Goal: Use online tool/utility: Utilize a website feature to perform a specific function

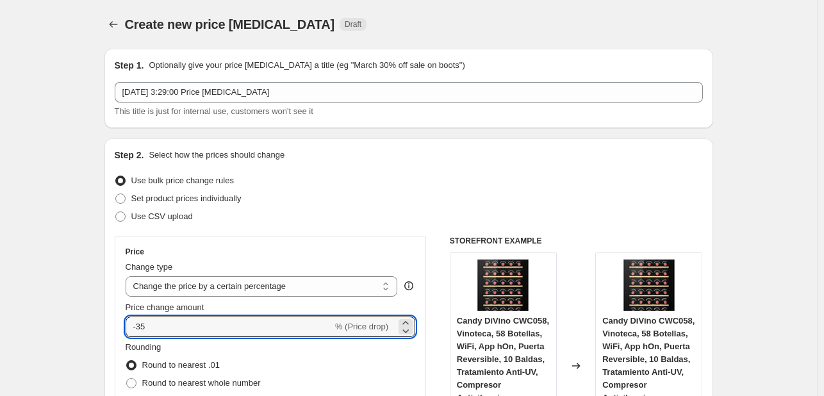
select select "percentage"
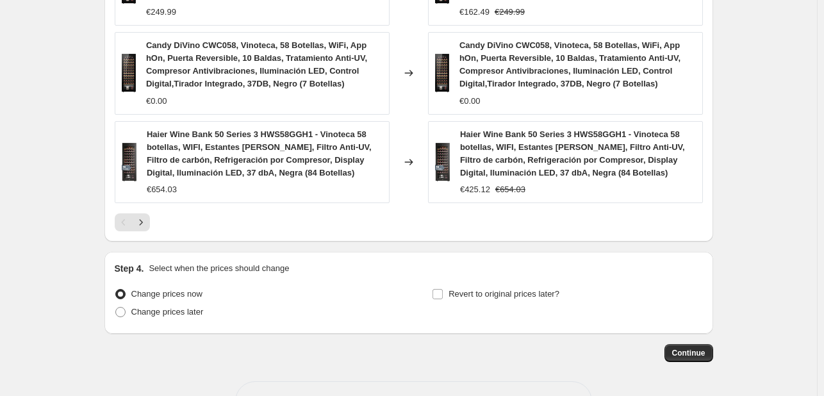
scroll to position [1032, 0]
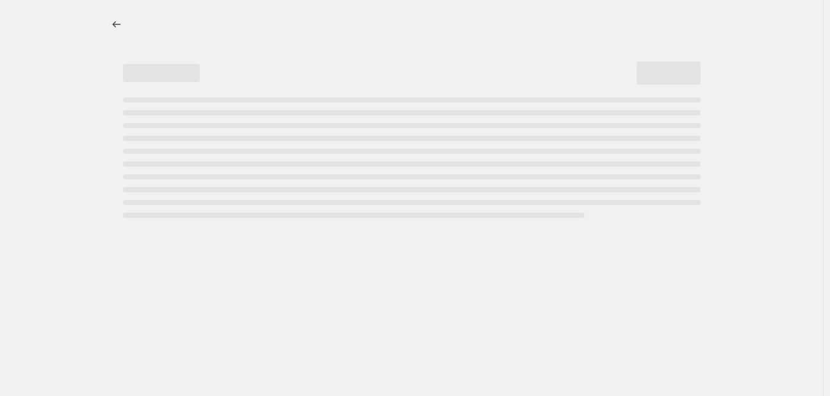
select select "percentage"
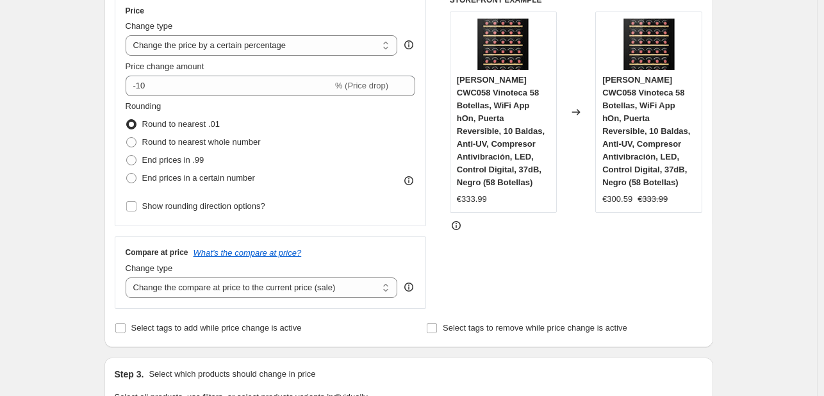
scroll to position [256, 0]
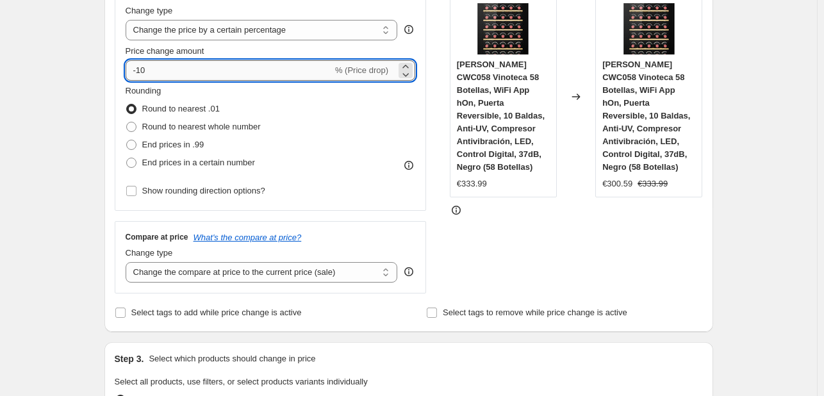
click at [295, 77] on input "-10" at bounding box center [229, 70] width 207 height 20
type input "-1"
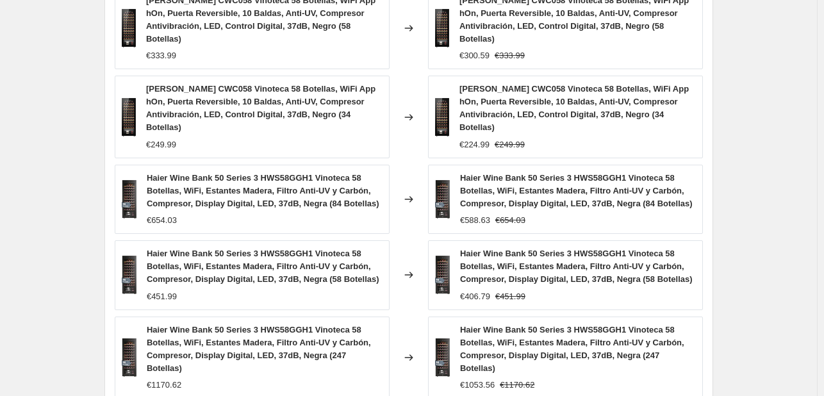
scroll to position [994, 0]
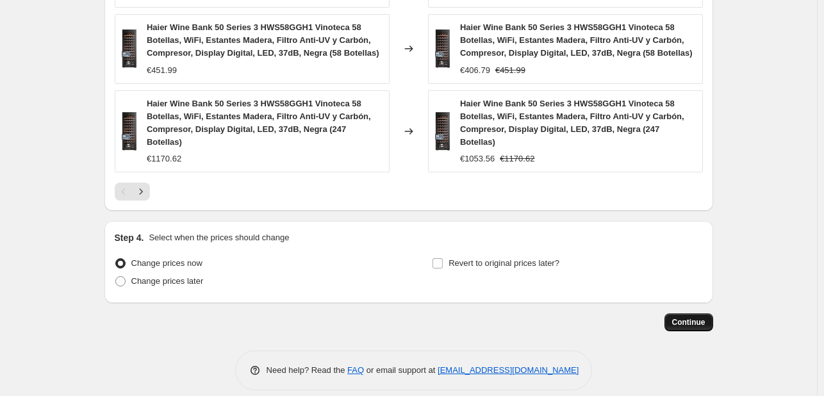
type input "-35"
click at [688, 313] on button "Continue" at bounding box center [688, 322] width 49 height 18
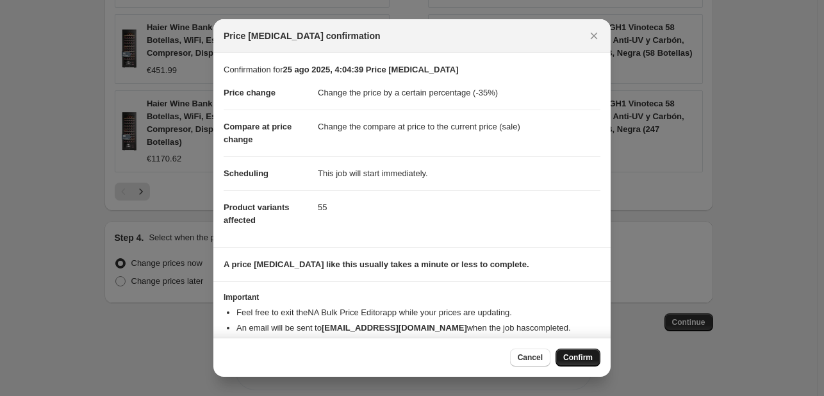
click at [563, 355] on button "Confirm" at bounding box center [577, 357] width 45 height 18
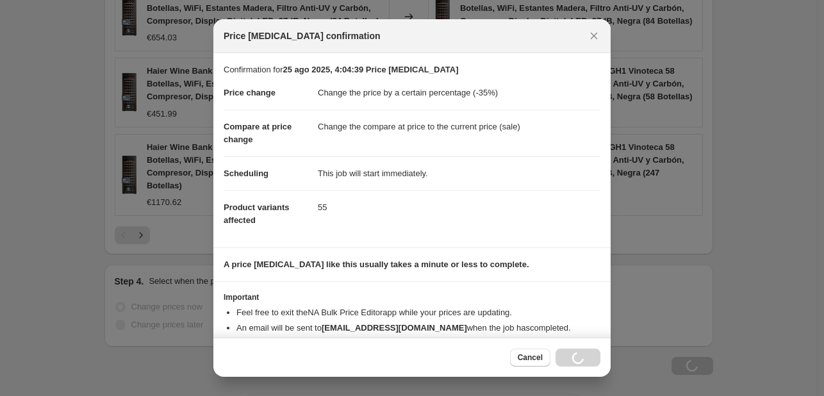
scroll to position [1037, 0]
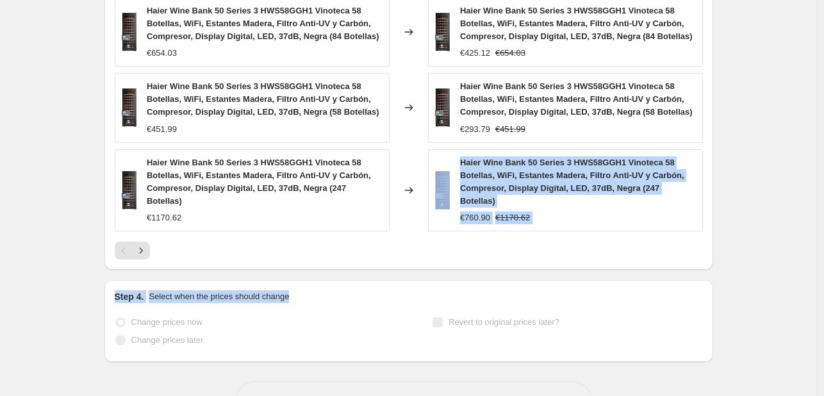
drag, startPoint x: 473, startPoint y: 285, endPoint x: 366, endPoint y: 167, distance: 159.6
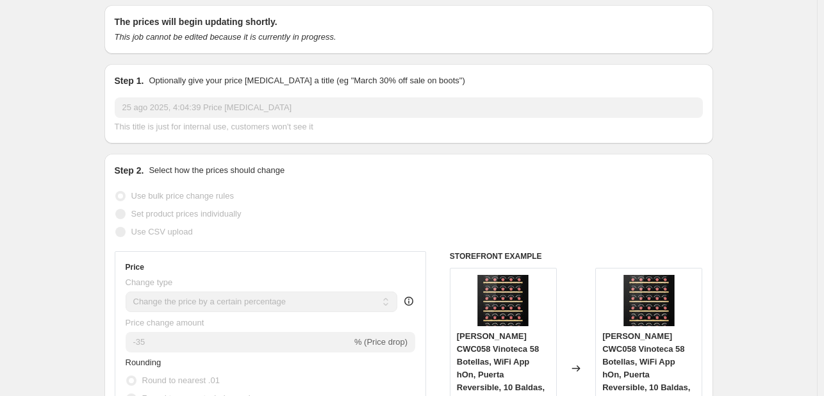
scroll to position [0, 0]
